Goal: Find specific page/section

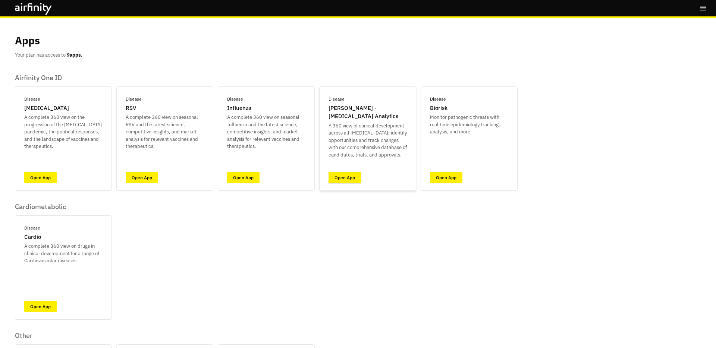
click at [350, 176] on link "Open App" at bounding box center [345, 178] width 32 height 12
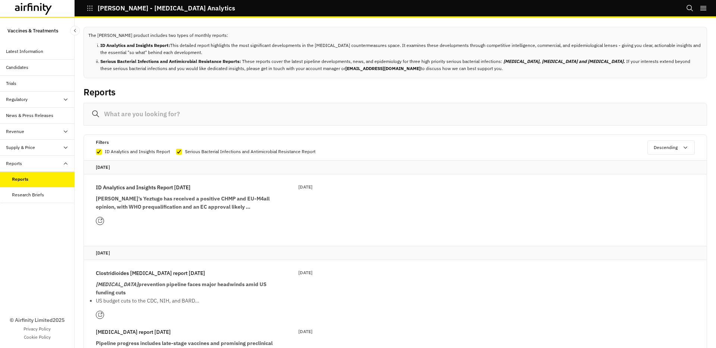
click at [101, 220] on icon at bounding box center [100, 221] width 5 height 5
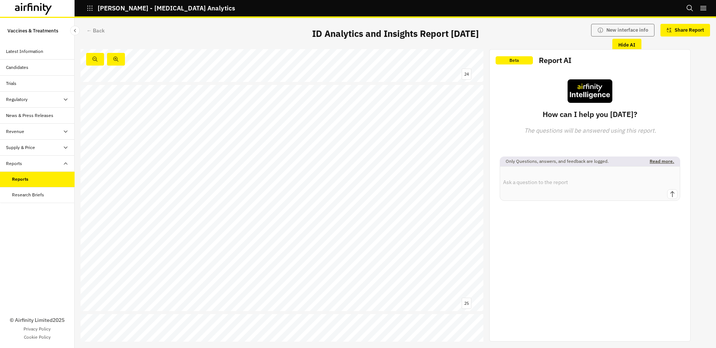
scroll to position [5476, 0]
click at [28, 68] on div "Candidates" at bounding box center [17, 67] width 22 height 7
